Goal: Task Accomplishment & Management: Complete application form

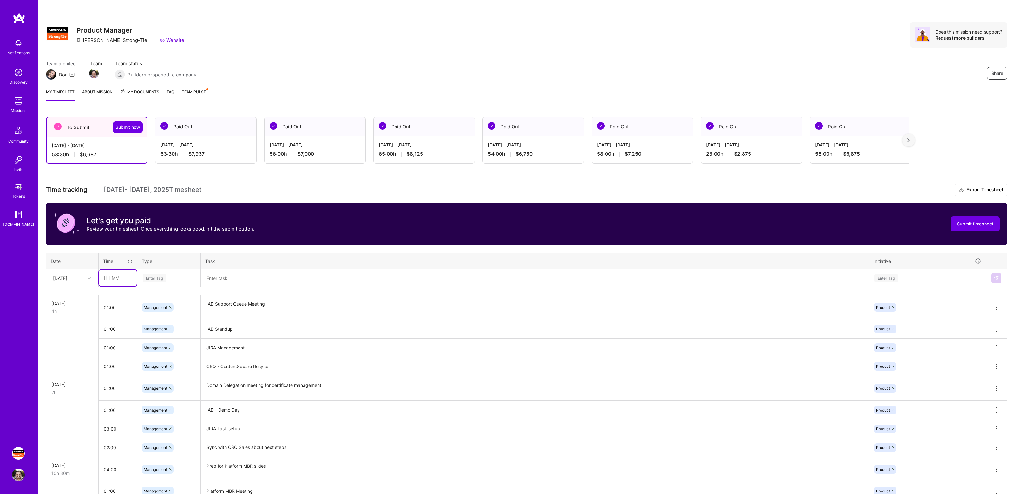
click at [113, 281] on input "text" at bounding box center [118, 278] width 38 height 17
type input "03:00"
type input "manage"
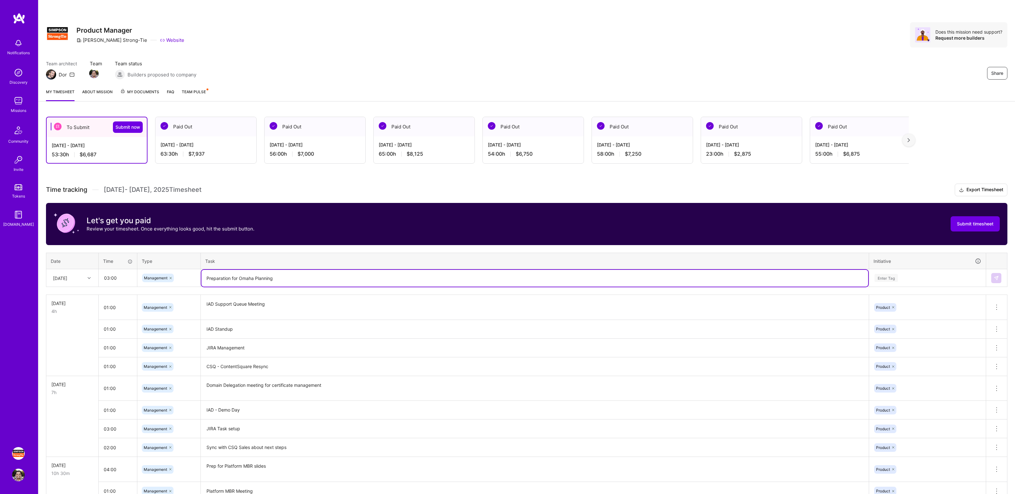
type textarea "Preparation for Omaha Planning"
click at [897, 273] on div "Enter Tag" at bounding box center [927, 278] width 116 height 16
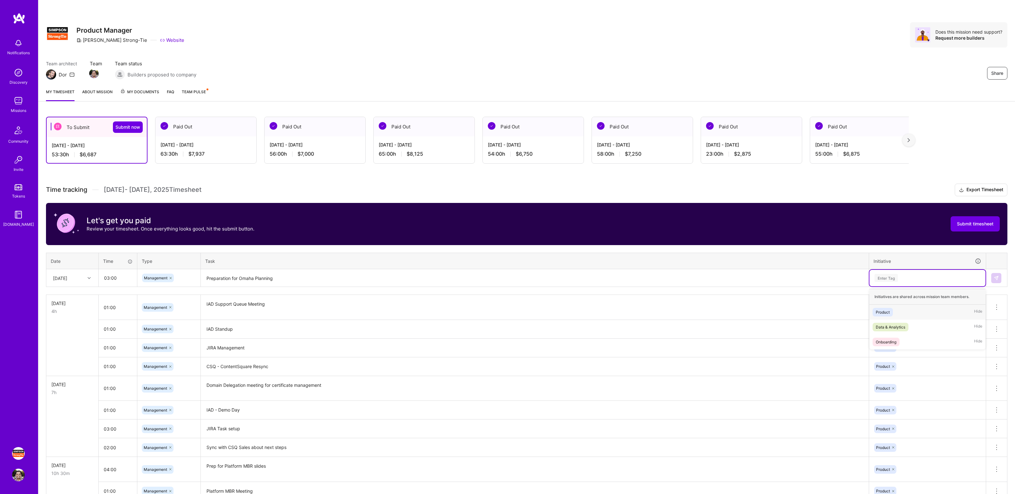
click at [898, 309] on div "Product Hide" at bounding box center [927, 312] width 116 height 15
click at [994, 277] on img at bounding box center [996, 278] width 5 height 5
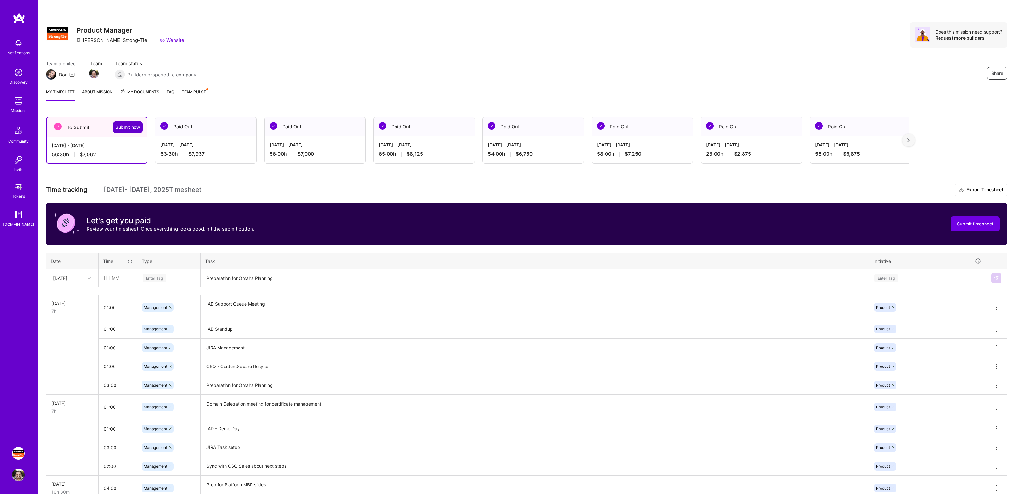
click at [123, 127] on span "Submit now" at bounding box center [127, 127] width 25 height 6
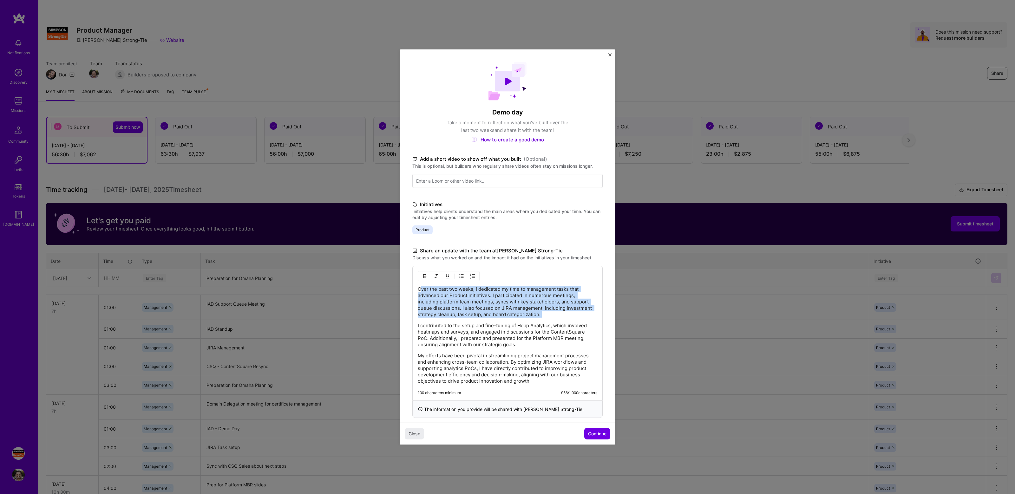
drag, startPoint x: 420, startPoint y: 289, endPoint x: 473, endPoint y: 319, distance: 60.8
click at [473, 319] on div "Over the past two weeks, I dedicated my time to management tasks that advanced …" at bounding box center [507, 335] width 179 height 98
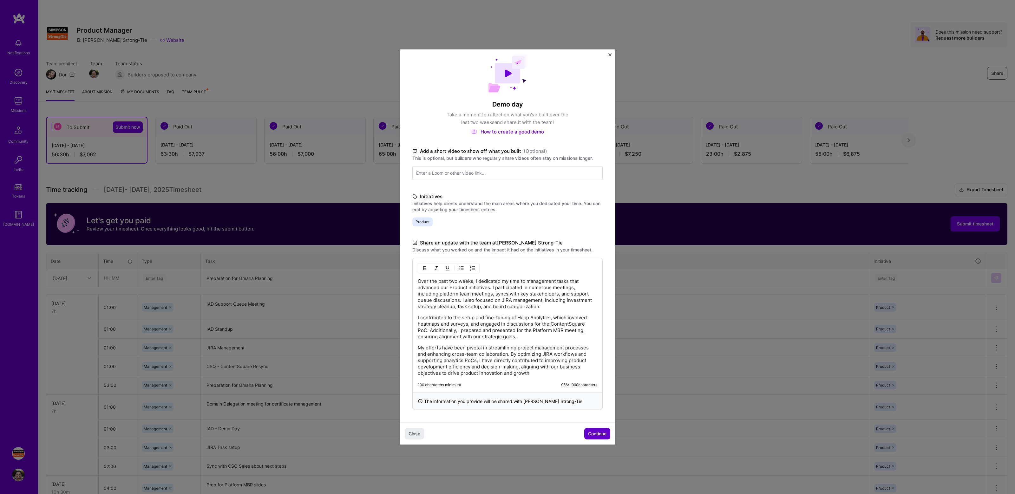
click at [600, 435] on span "Continue" at bounding box center [597, 434] width 18 height 6
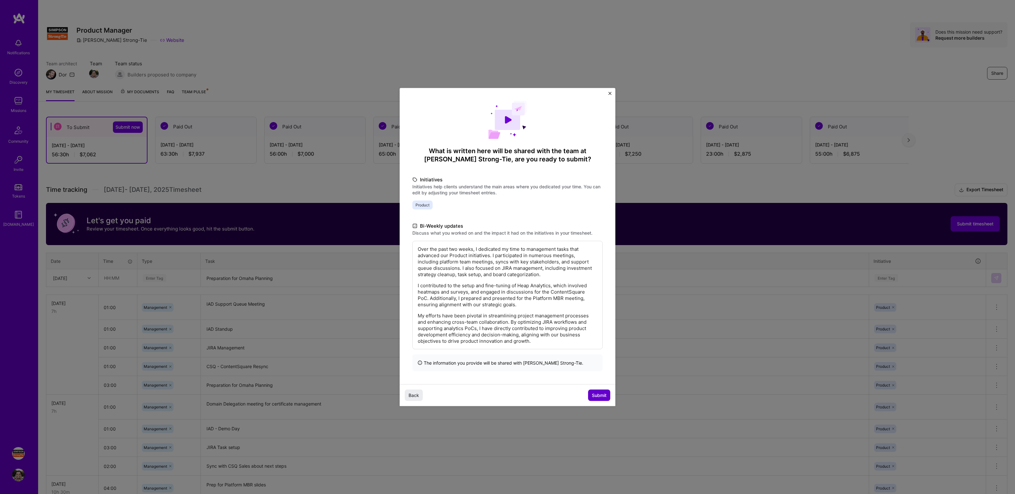
scroll to position [0, 0]
click at [596, 395] on span "Submit" at bounding box center [599, 395] width 15 height 6
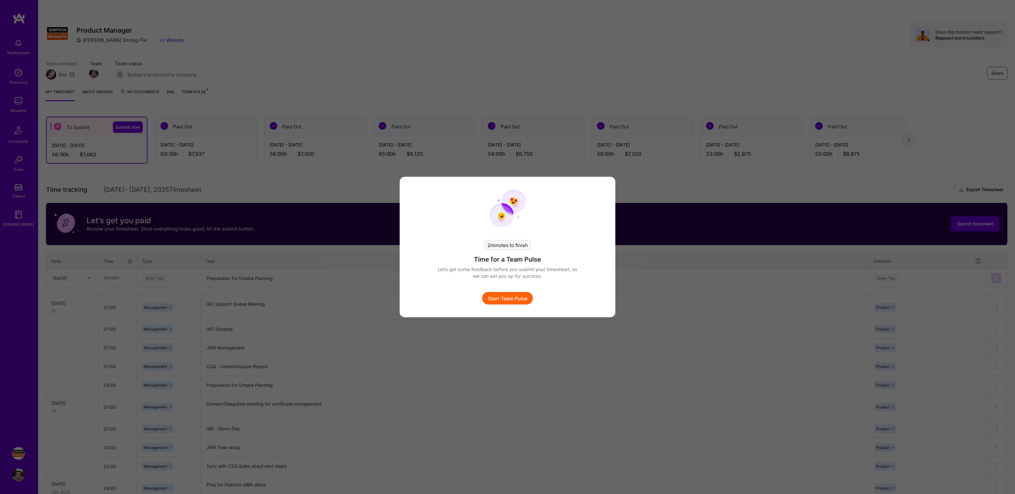
click at [513, 302] on button "Start Team Pulse" at bounding box center [507, 298] width 51 height 13
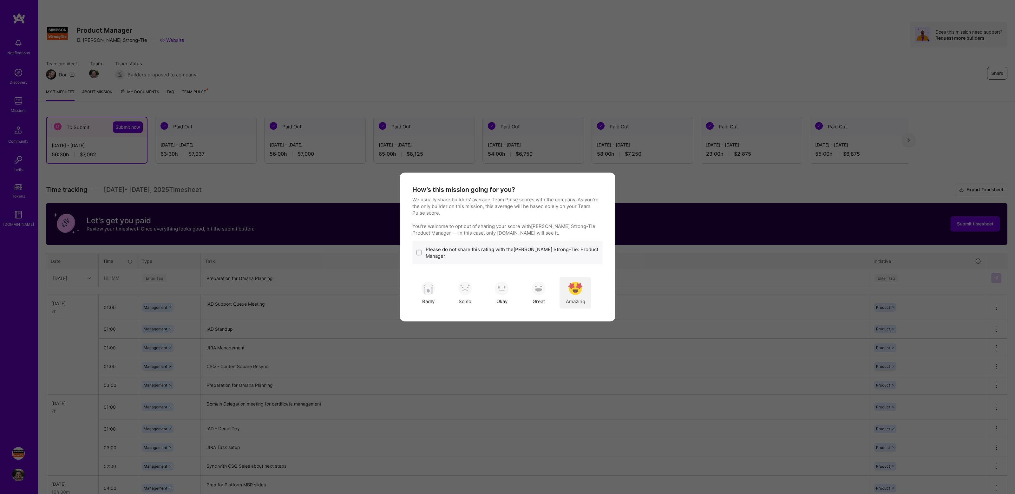
click at [573, 289] on img "modal" at bounding box center [575, 288] width 14 height 14
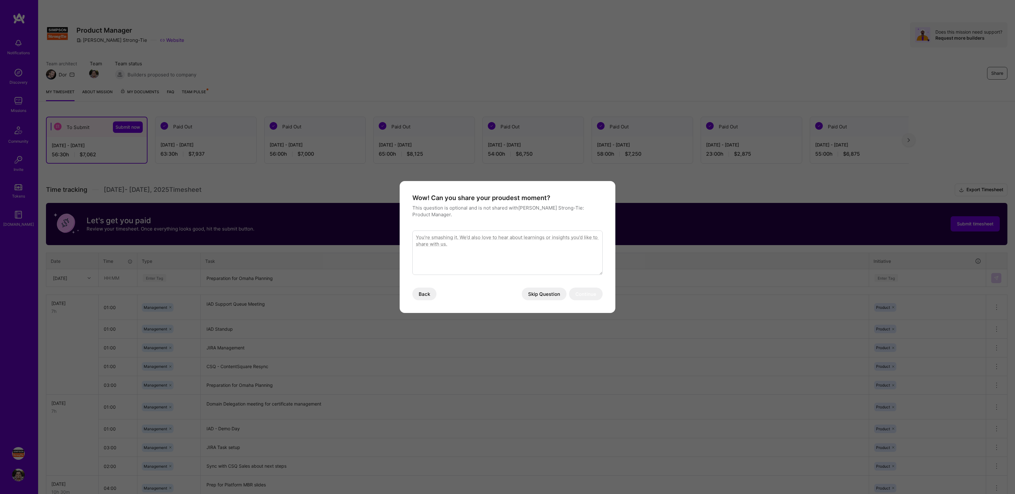
click at [563, 246] on textarea "modal" at bounding box center [507, 253] width 190 height 44
click at [545, 293] on button "Skip Question" at bounding box center [544, 294] width 45 height 13
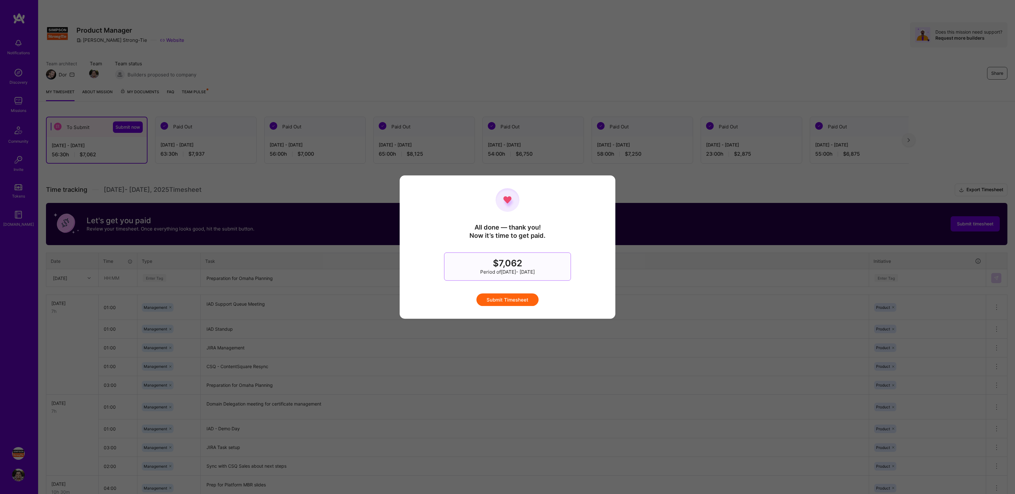
click at [499, 300] on button "Submit Timesheet" at bounding box center [507, 299] width 62 height 13
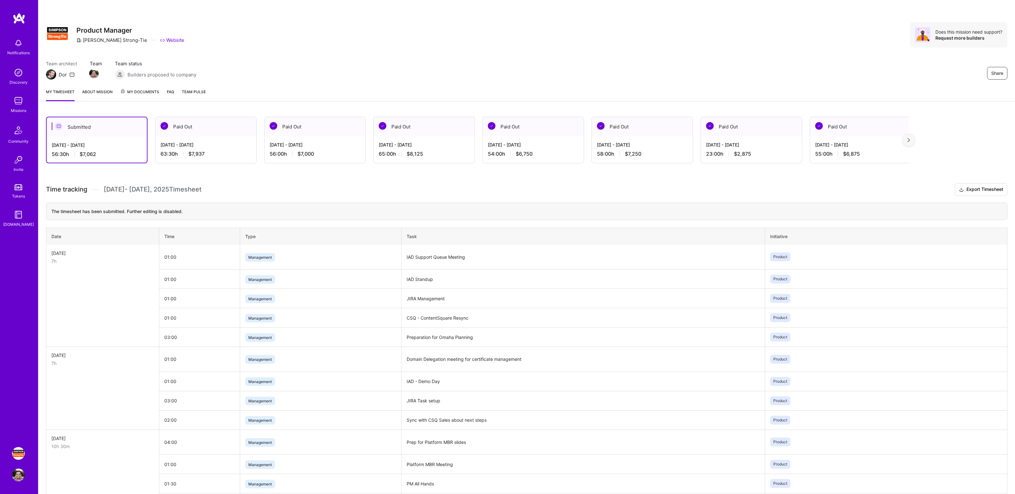
click at [824, 69] on div "Team architect Dor Team Team status Builders proposed to company Share" at bounding box center [526, 69] width 961 height 19
